Goal: Transaction & Acquisition: Purchase product/service

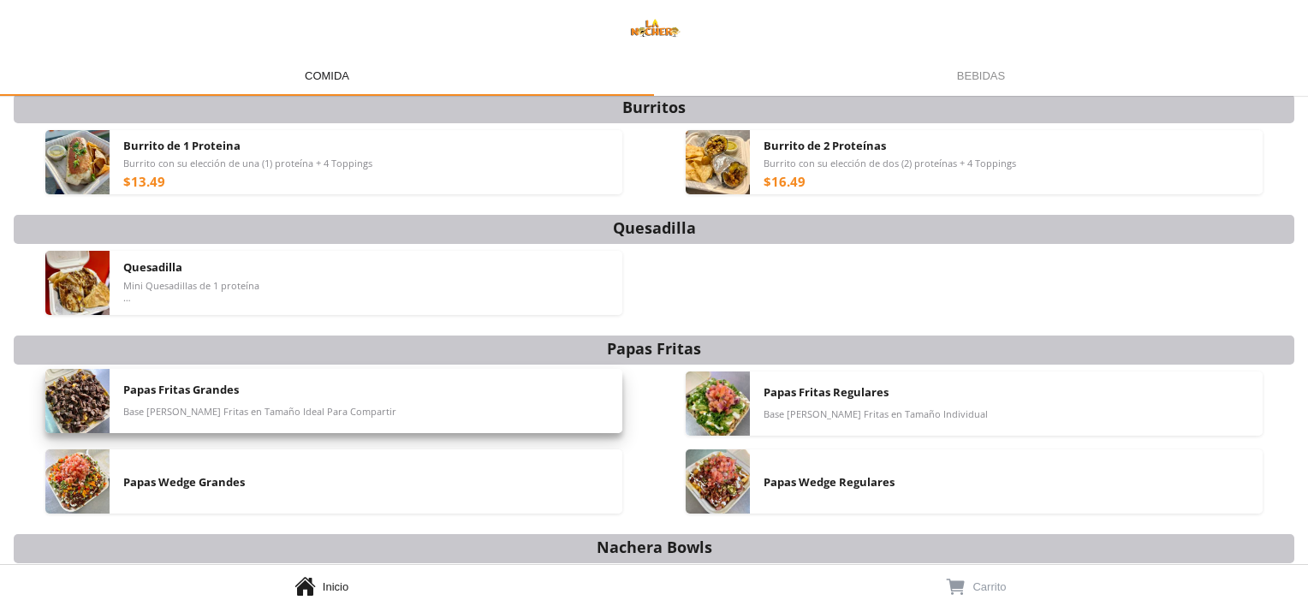
scroll to position [333, 0]
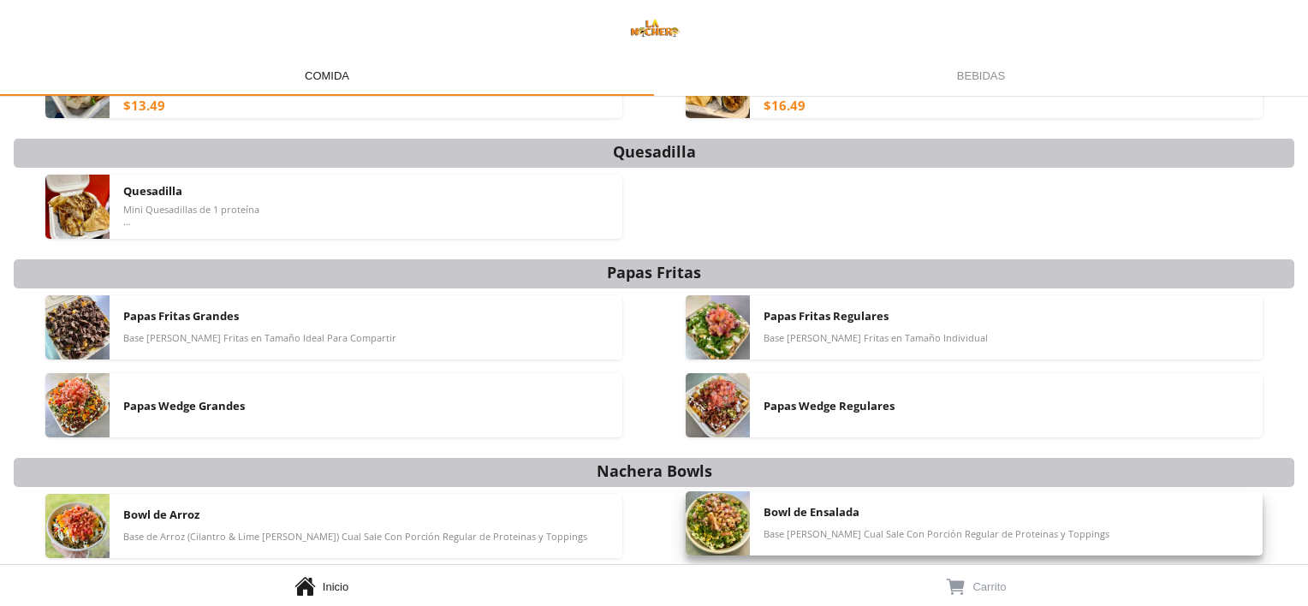
click at [718, 521] on img at bounding box center [718, 523] width 64 height 64
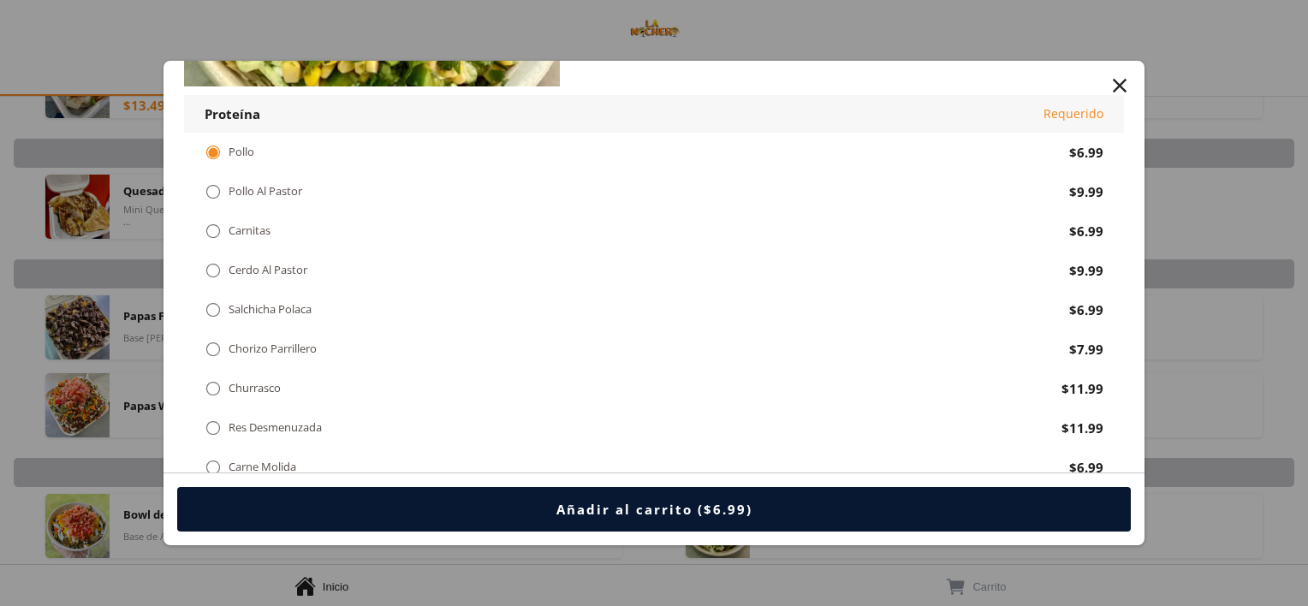
scroll to position [171, 0]
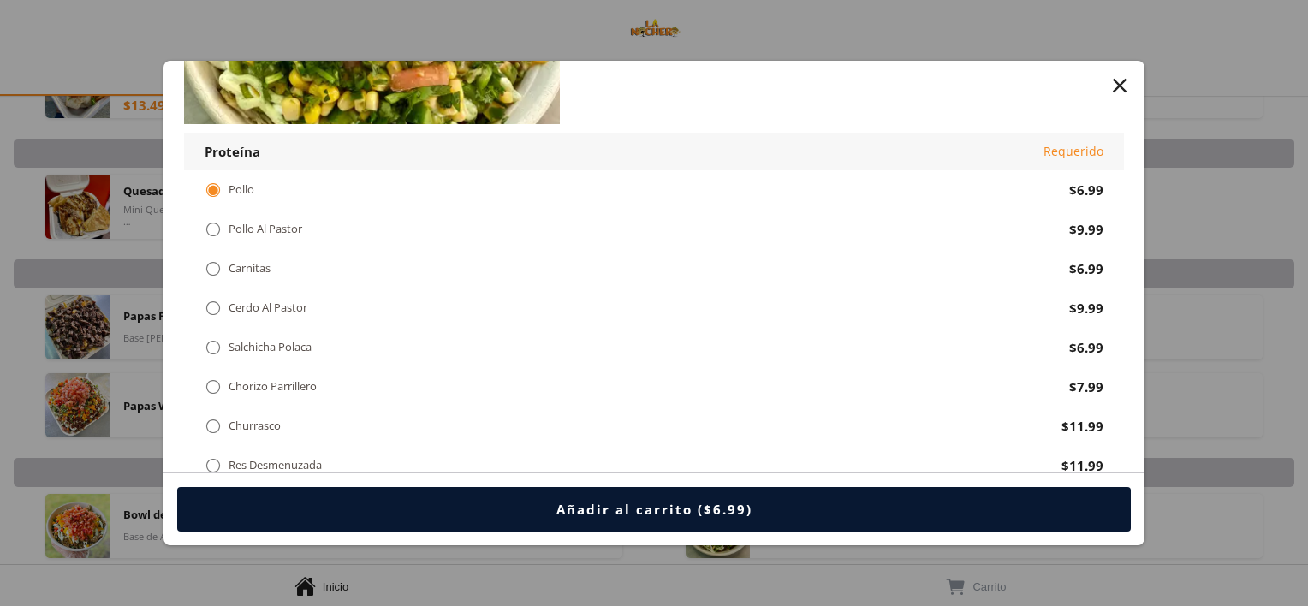
click at [1127, 89] on div "" at bounding box center [1120, 86] width 24 height 24
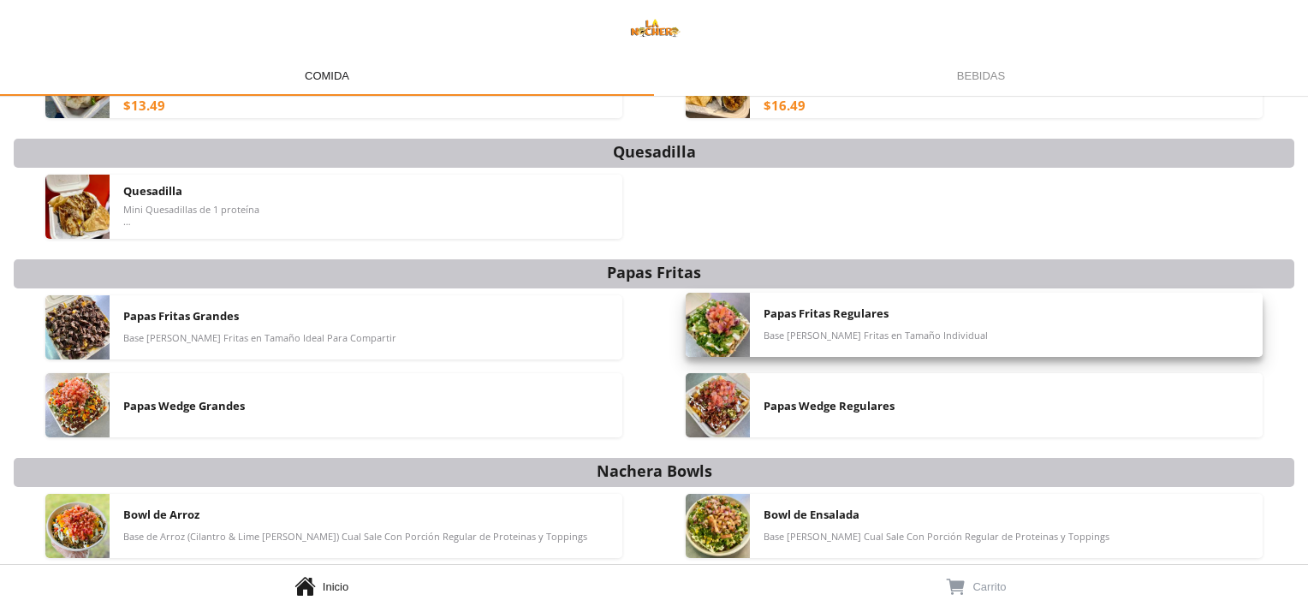
click at [843, 323] on div "Papas Fritas Regulares Base [PERSON_NAME][DEMOGRAPHIC_DATA] Fritas en Tamaño In…" at bounding box center [1006, 325] width 485 height 64
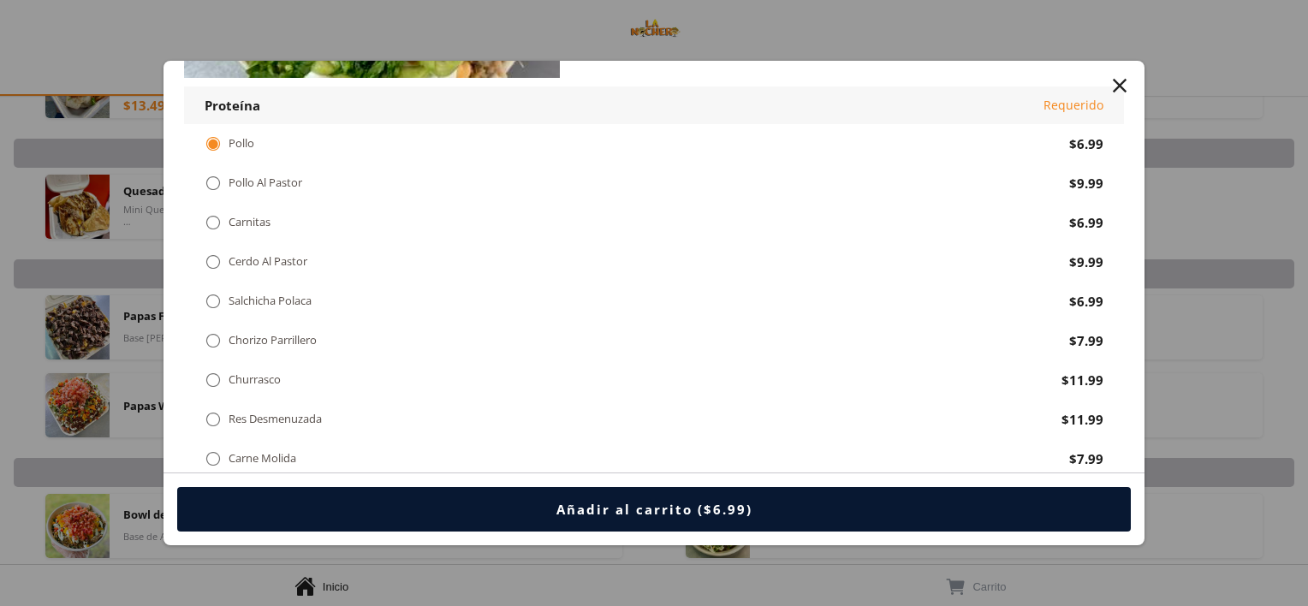
scroll to position [257, 0]
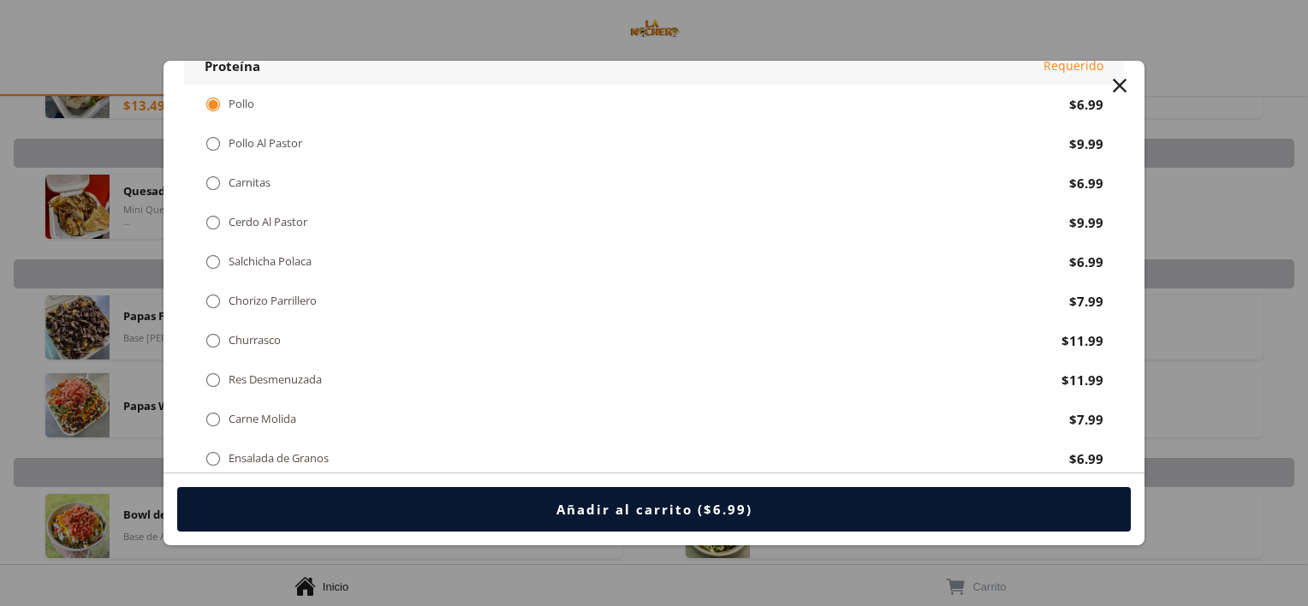
click at [253, 186] on div "Carnitas" at bounding box center [250, 183] width 42 height 15
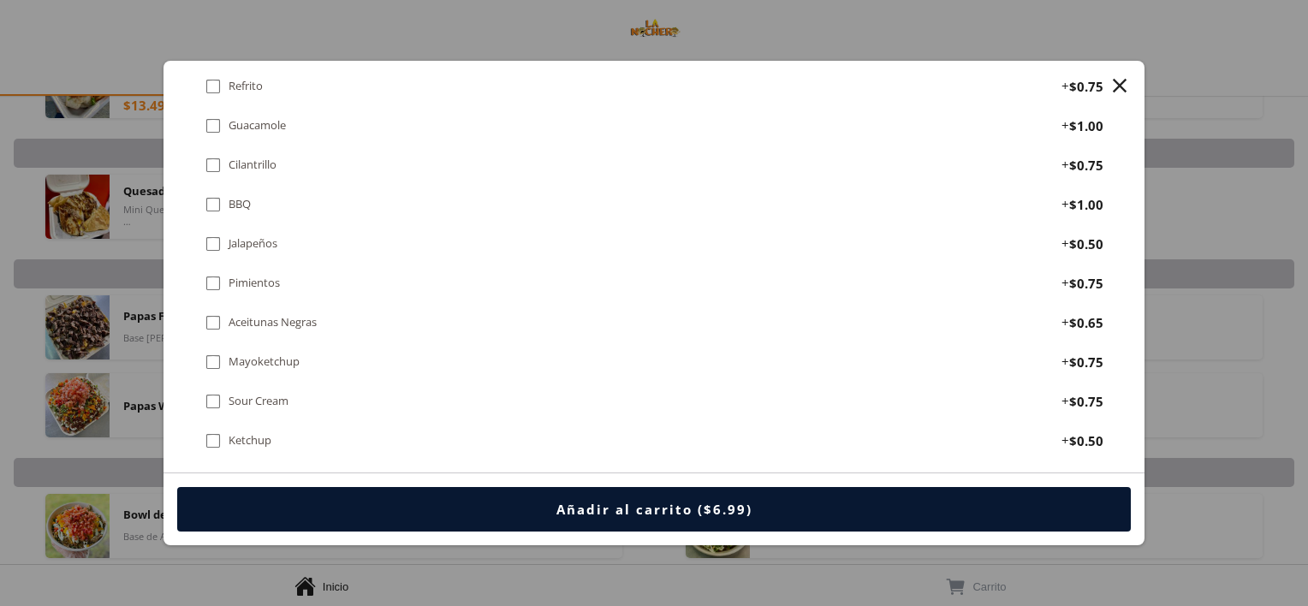
scroll to position [1541, 0]
click at [1123, 88] on div "" at bounding box center [1120, 86] width 24 height 24
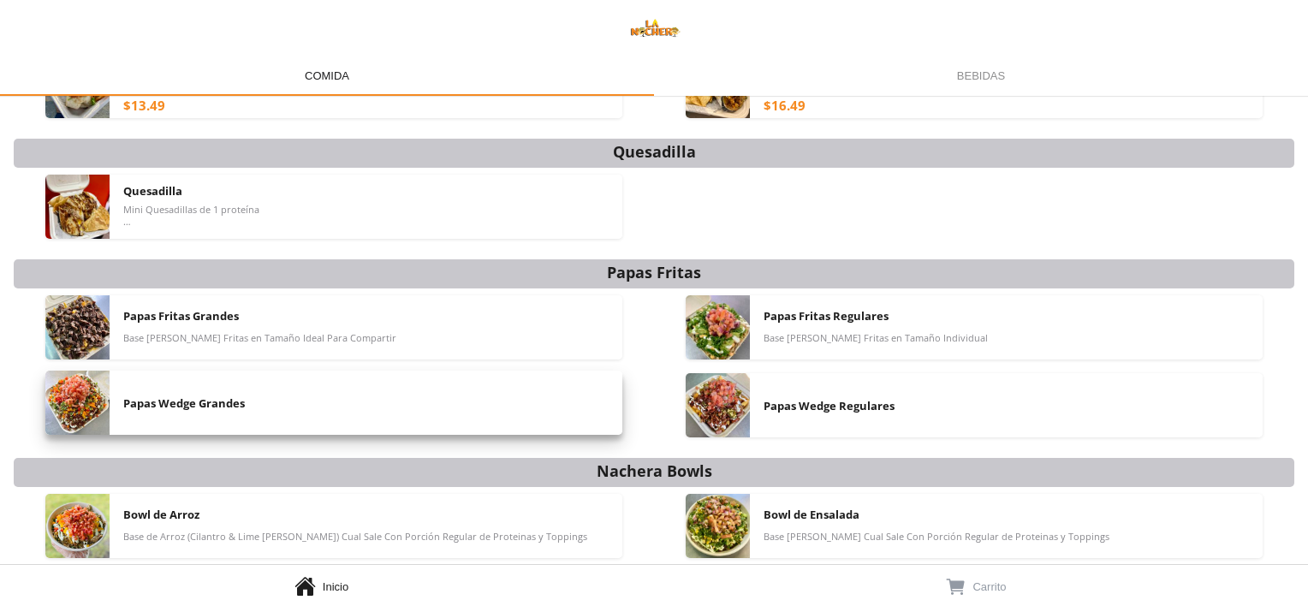
scroll to position [247, 0]
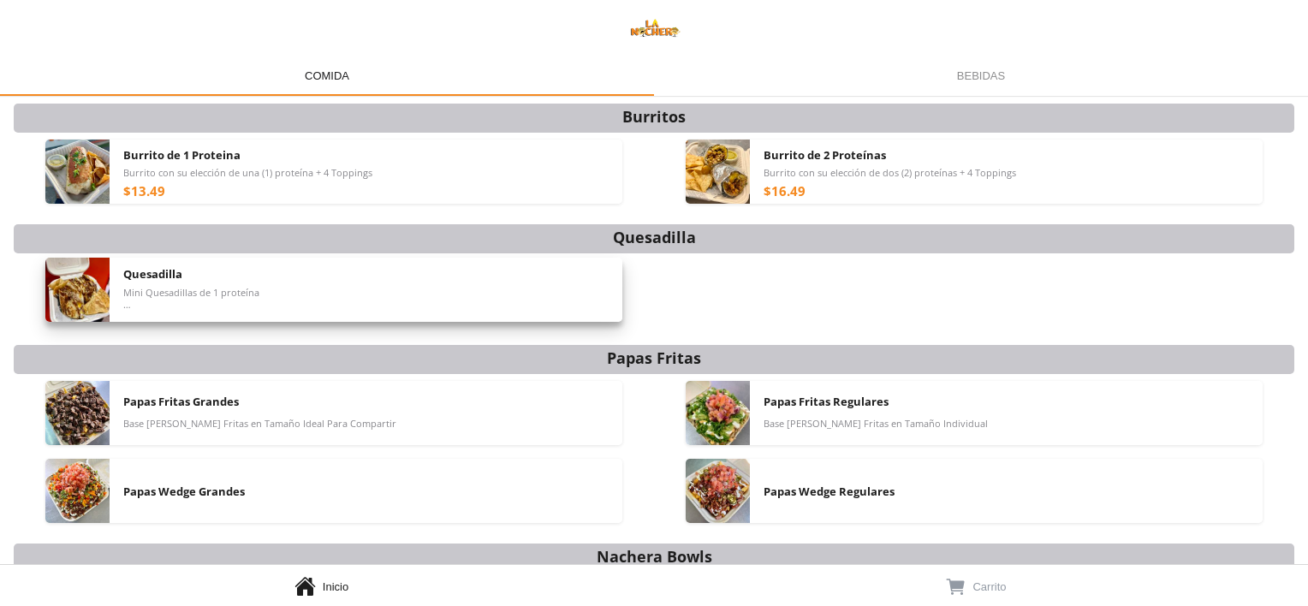
click at [85, 291] on img at bounding box center [77, 290] width 64 height 64
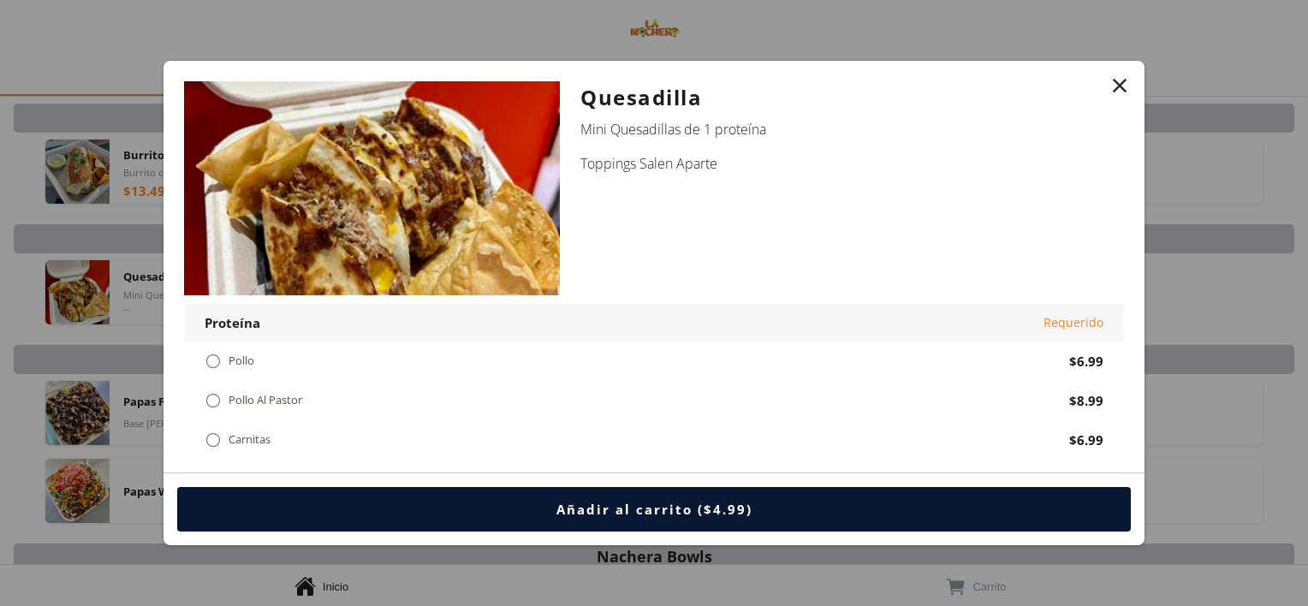
drag, startPoint x: 1118, startPoint y: 85, endPoint x: 1028, endPoint y: 202, distance: 147.8
click at [1063, 181] on div " Quesadilla Mini Quesadillas de 1 proteína Toppings Salen Aparte Proteína Requ…" at bounding box center [654, 303] width 981 height 485
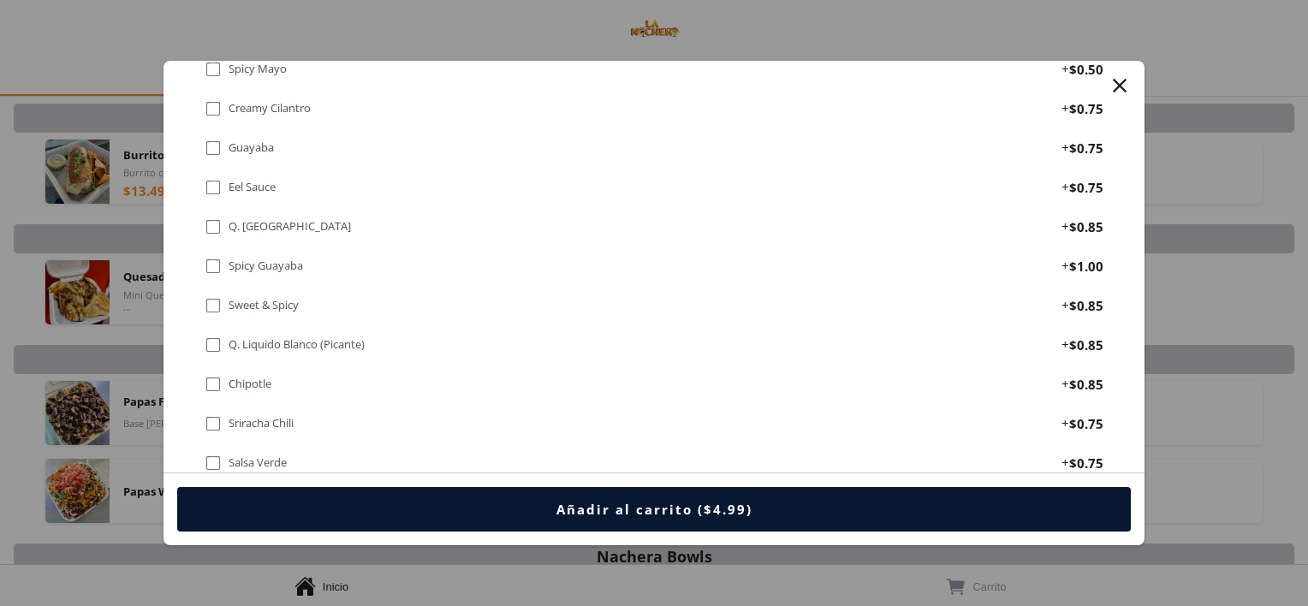
scroll to position [1805, 0]
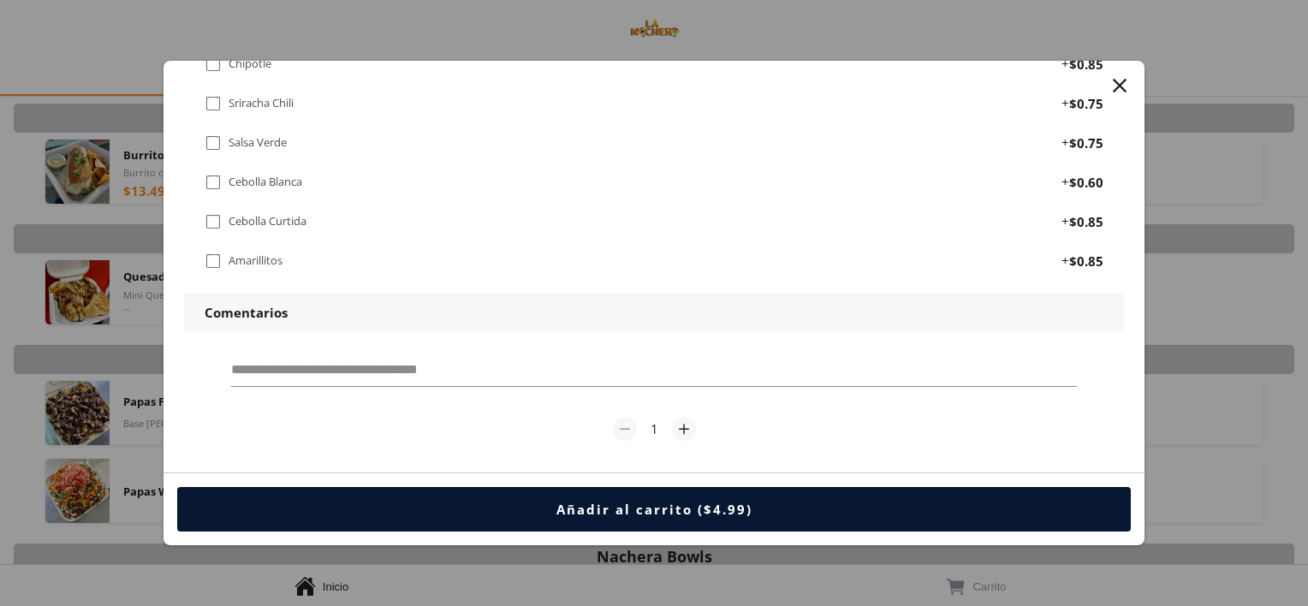
click at [1126, 86] on div "" at bounding box center [1120, 86] width 24 height 24
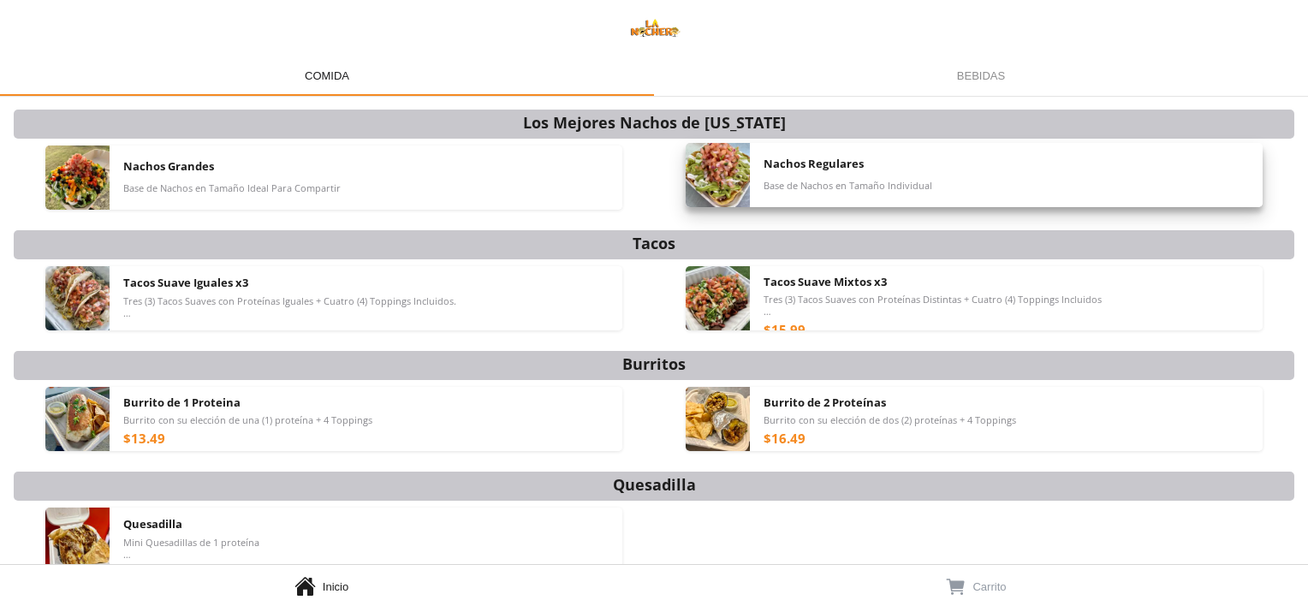
click at [736, 182] on img at bounding box center [718, 175] width 64 height 64
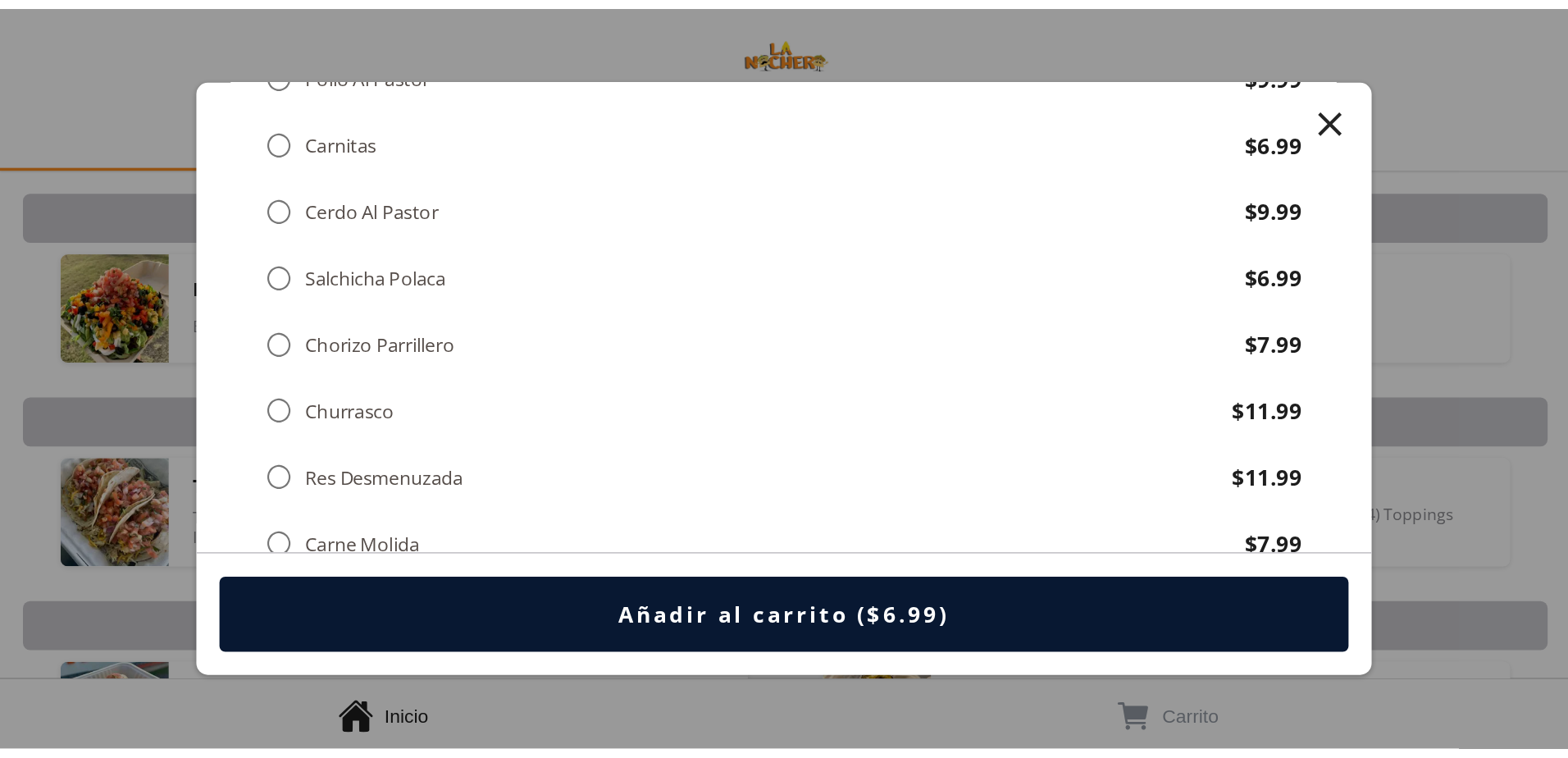
scroll to position [328, 0]
